Goal: Find specific page/section: Find specific page/section

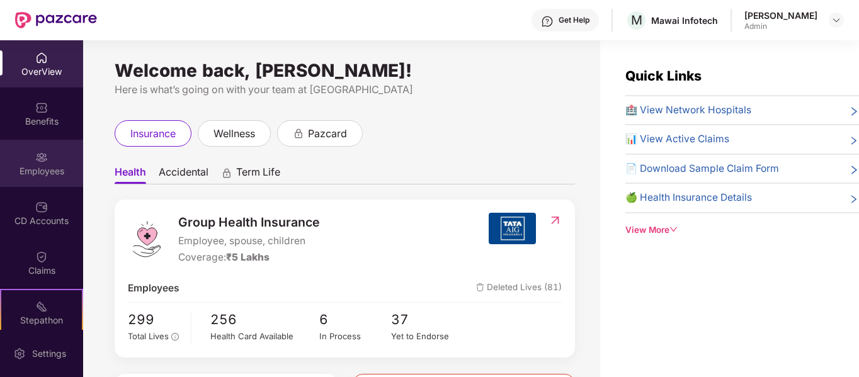
click at [45, 159] on img at bounding box center [41, 157] width 13 height 13
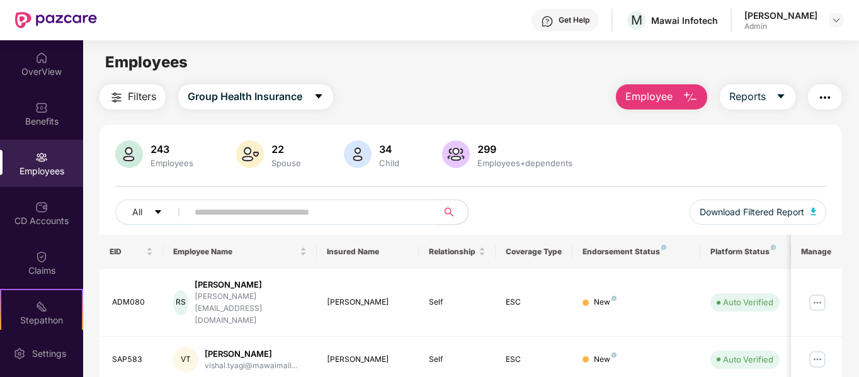
click at [350, 217] on input "text" at bounding box center [308, 212] width 226 height 19
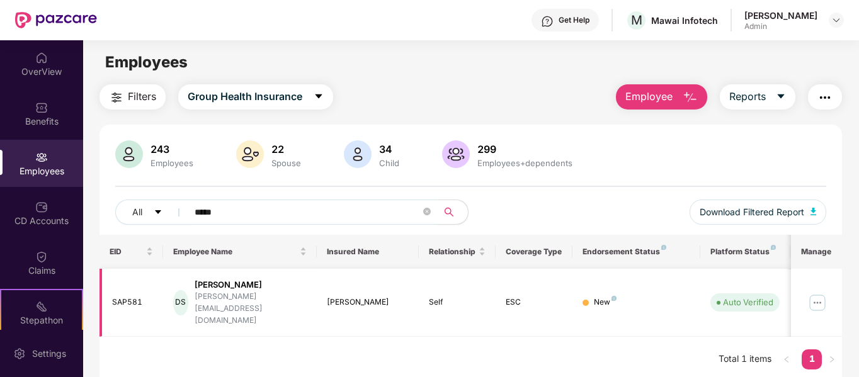
type input "*****"
click at [816, 299] on img at bounding box center [817, 303] width 20 height 20
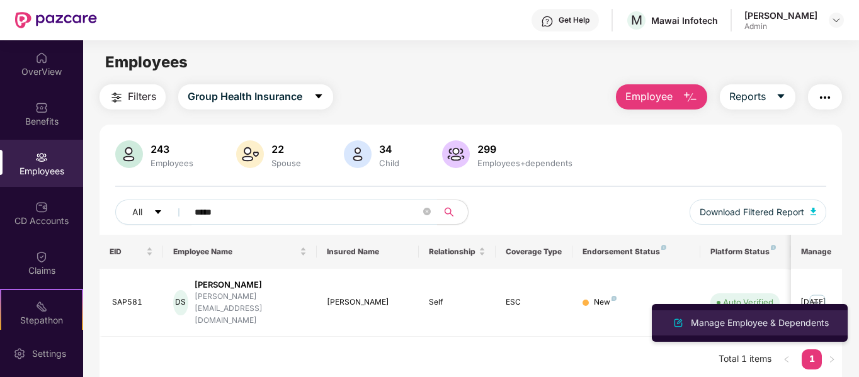
click at [756, 317] on div "Manage Employee & Dependents" at bounding box center [759, 323] width 143 height 14
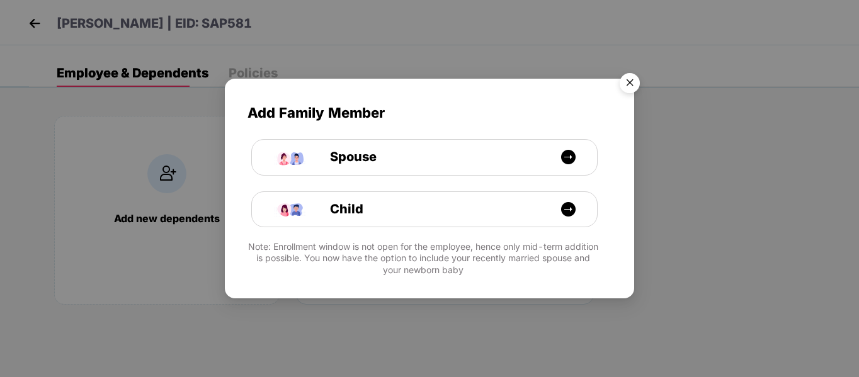
click at [633, 92] on img "Close" at bounding box center [629, 84] width 35 height 35
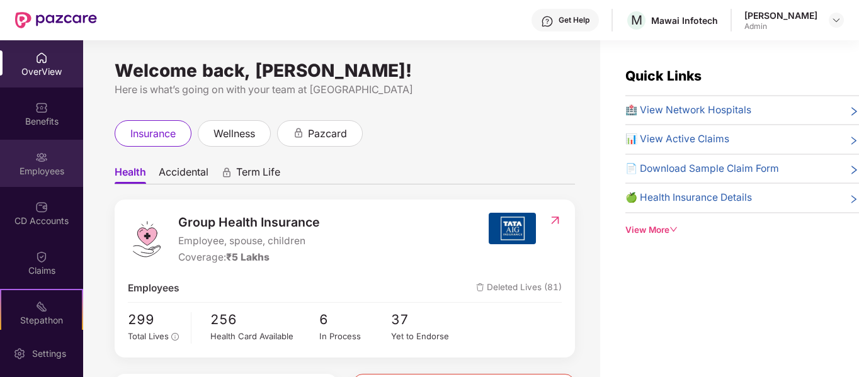
click at [49, 165] on div "Employees" at bounding box center [41, 171] width 83 height 13
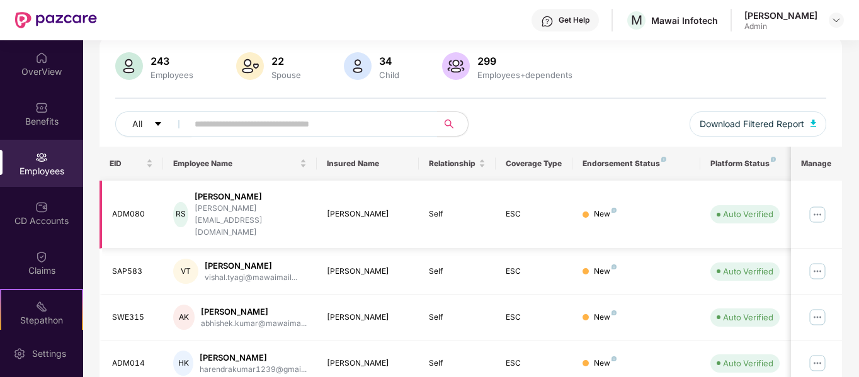
scroll to position [98, 0]
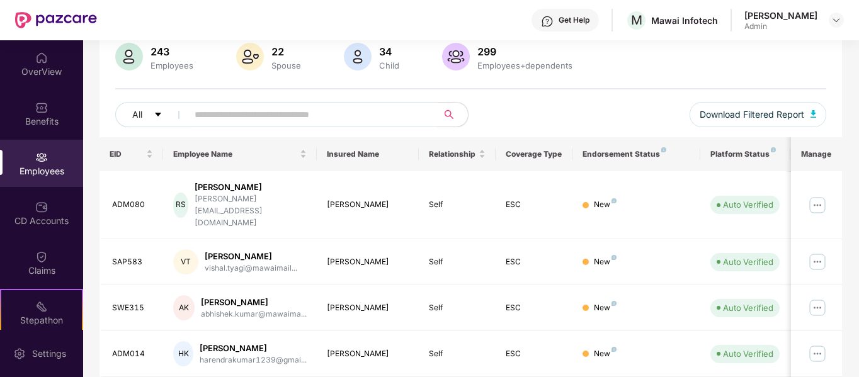
click at [328, 115] on input "text" at bounding box center [308, 114] width 226 height 19
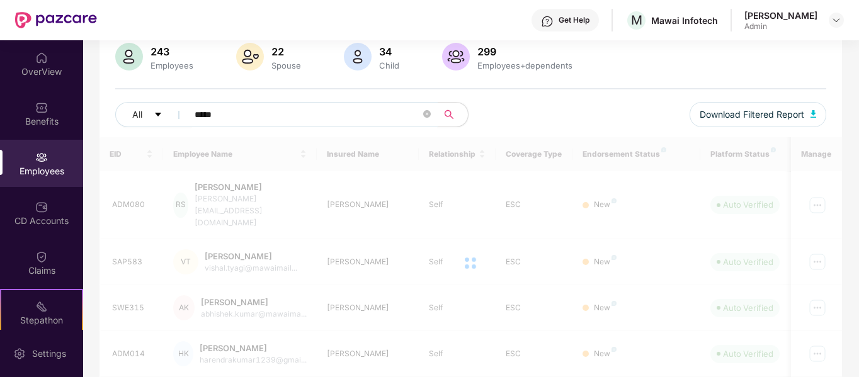
scroll to position [40, 0]
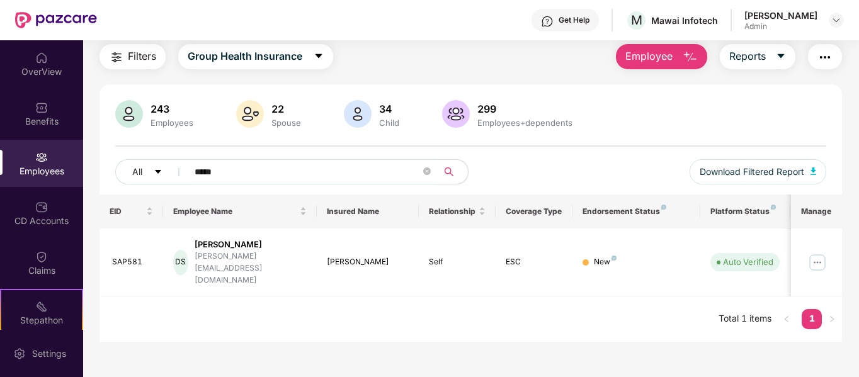
type input "*****"
click at [35, 95] on div "Benefits" at bounding box center [41, 113] width 83 height 47
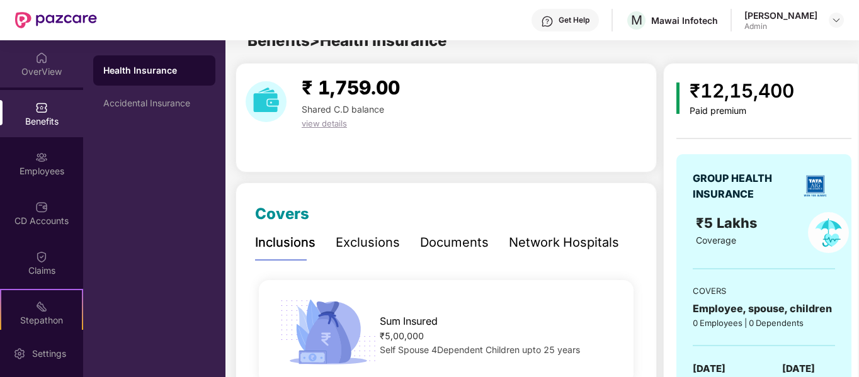
scroll to position [40, 0]
